Goal: Obtain resource: Obtain resource

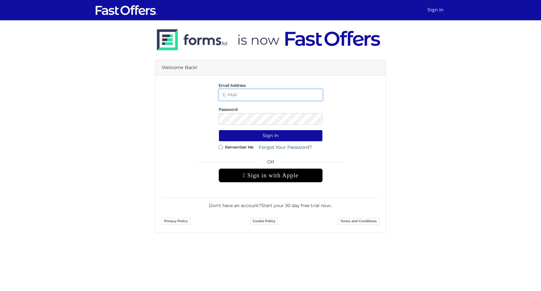
type input "daniella@guidedhome.ca"
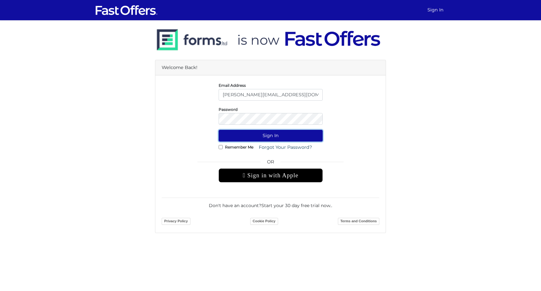
click at [275, 135] on button "Sign In" at bounding box center [271, 136] width 104 height 12
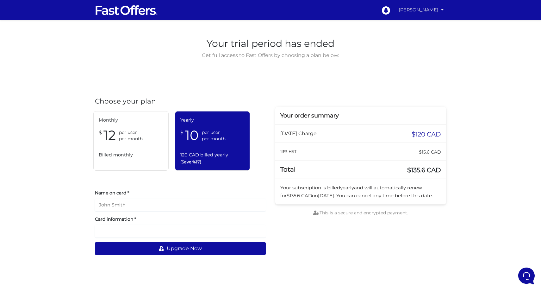
click at [428, 10] on link "[PERSON_NAME]" at bounding box center [421, 10] width 50 height 12
click at [419, 24] on link "My Offers" at bounding box center [421, 25] width 50 height 10
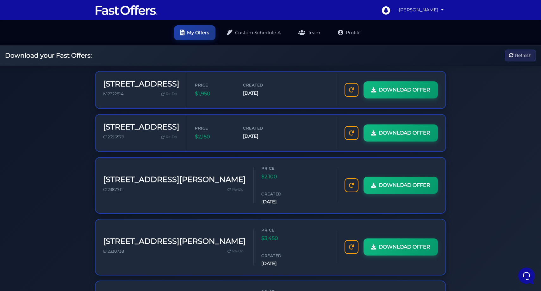
click at [461, 50] on div "Download your Fast Offers: Refresh" at bounding box center [270, 56] width 541 height 20
click at [509, 53] on button "Refresh" at bounding box center [520, 56] width 31 height 12
click at [404, 19] on nav "0 [PERSON_NAME] My Offers My Profile" at bounding box center [270, 10] width 541 height 20
click at [413, 14] on link "[PERSON_NAME]" at bounding box center [421, 10] width 50 height 12
click at [413, 24] on link "My Offers" at bounding box center [421, 25] width 50 height 10
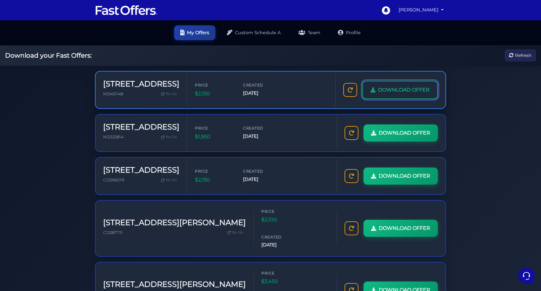
click at [394, 88] on span "DOWNLOAD OFFER" at bounding box center [404, 90] width 52 height 8
